Goal: Information Seeking & Learning: Learn about a topic

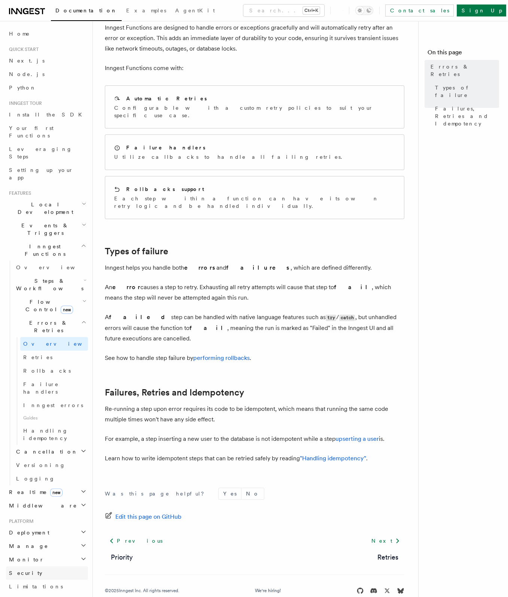
scroll to position [95, 0]
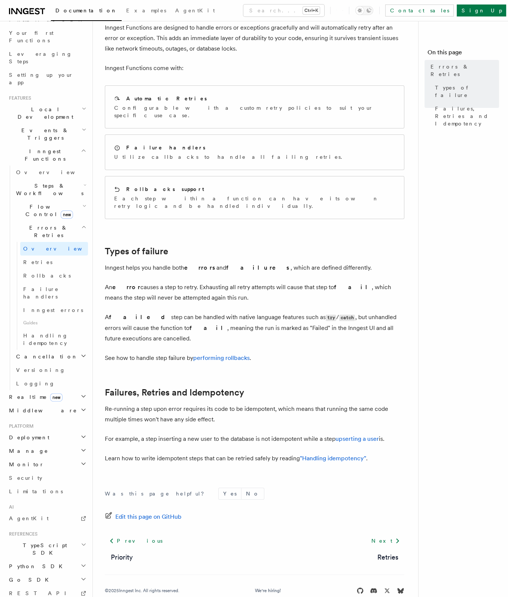
click at [60, 350] on h2 "Cancellation" at bounding box center [50, 356] width 75 height 13
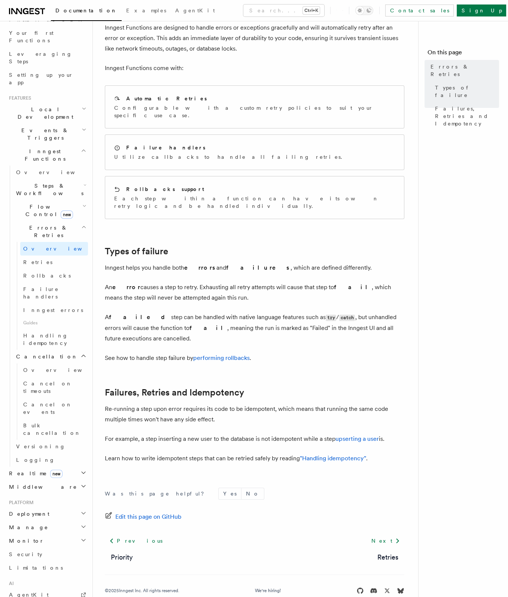
click at [49, 182] on span "Steps & Workflows" at bounding box center [48, 189] width 70 height 15
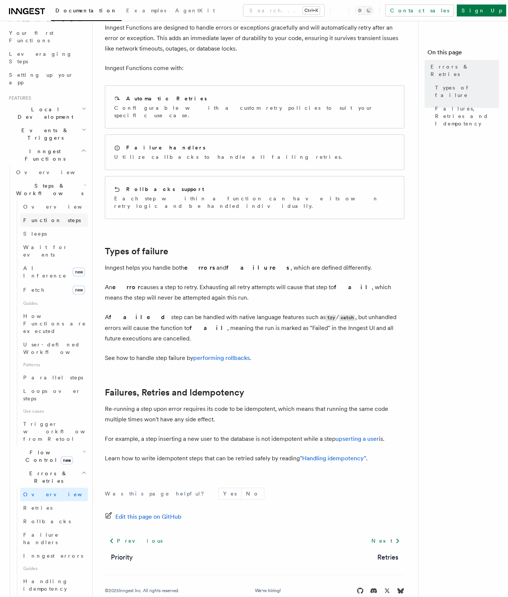
click at [47, 217] on span "Function steps" at bounding box center [52, 220] width 58 height 6
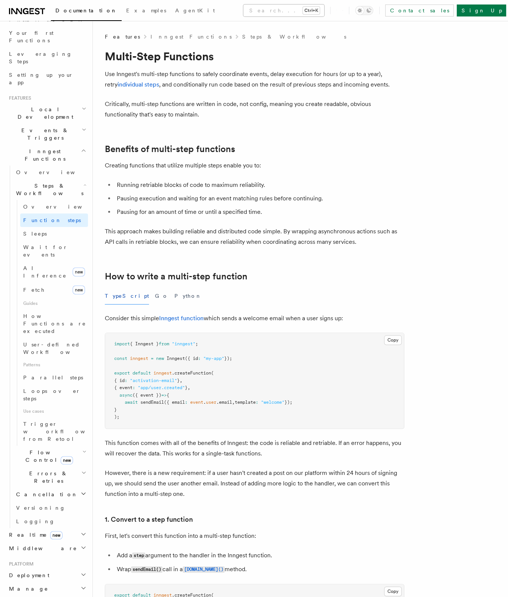
click at [250, 12] on button "Search... Ctrl+K" at bounding box center [283, 10] width 81 height 12
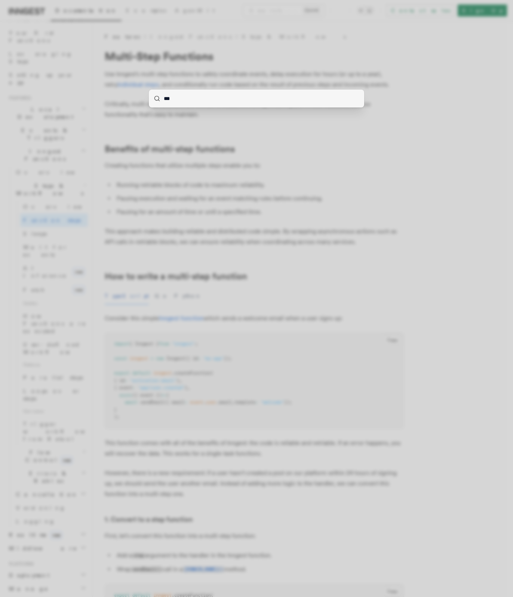
type input "****"
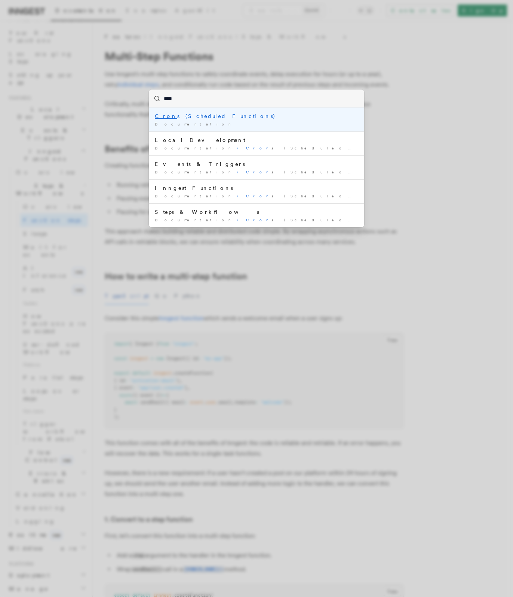
click at [201, 117] on div "Cron s (Scheduled Functions)" at bounding box center [257, 115] width 204 height 7
